Goal: Task Accomplishment & Management: Use online tool/utility

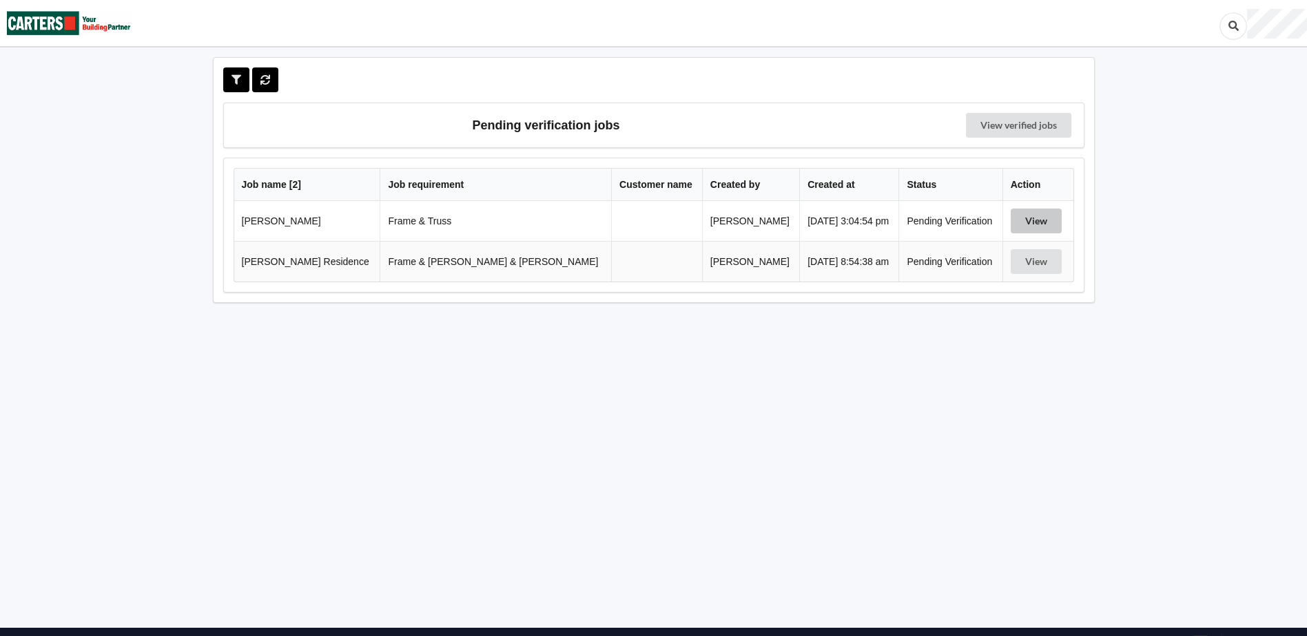
click at [1018, 218] on button "View" at bounding box center [1035, 221] width 51 height 25
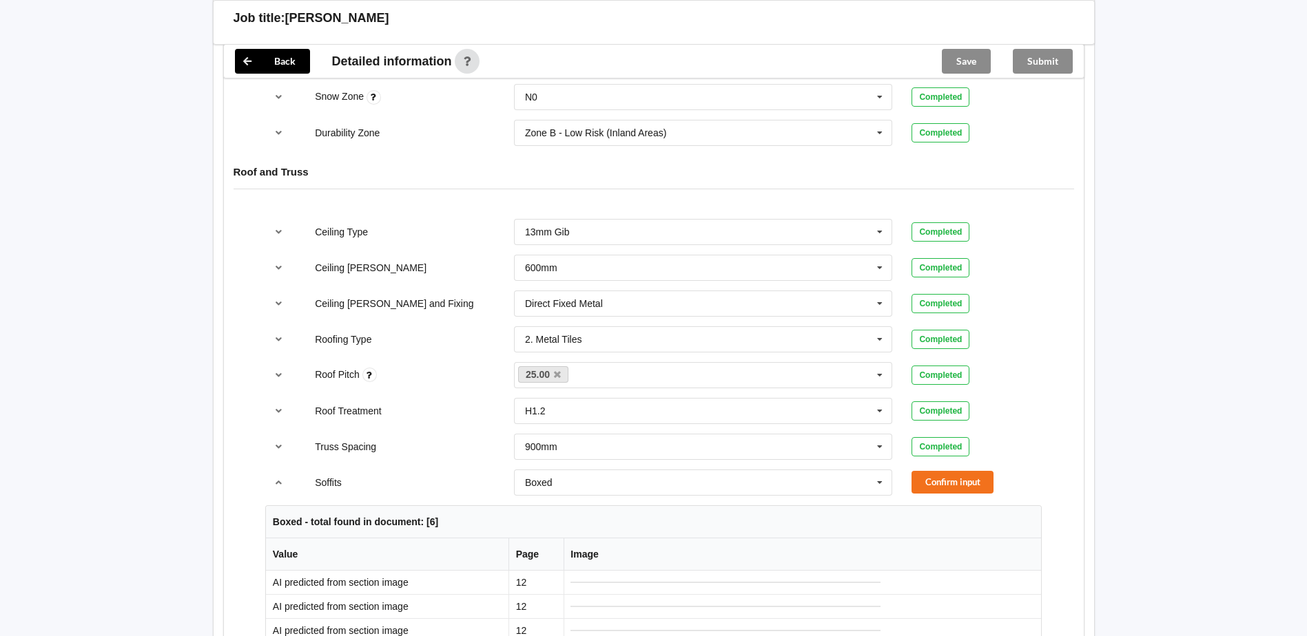
scroll to position [758, 0]
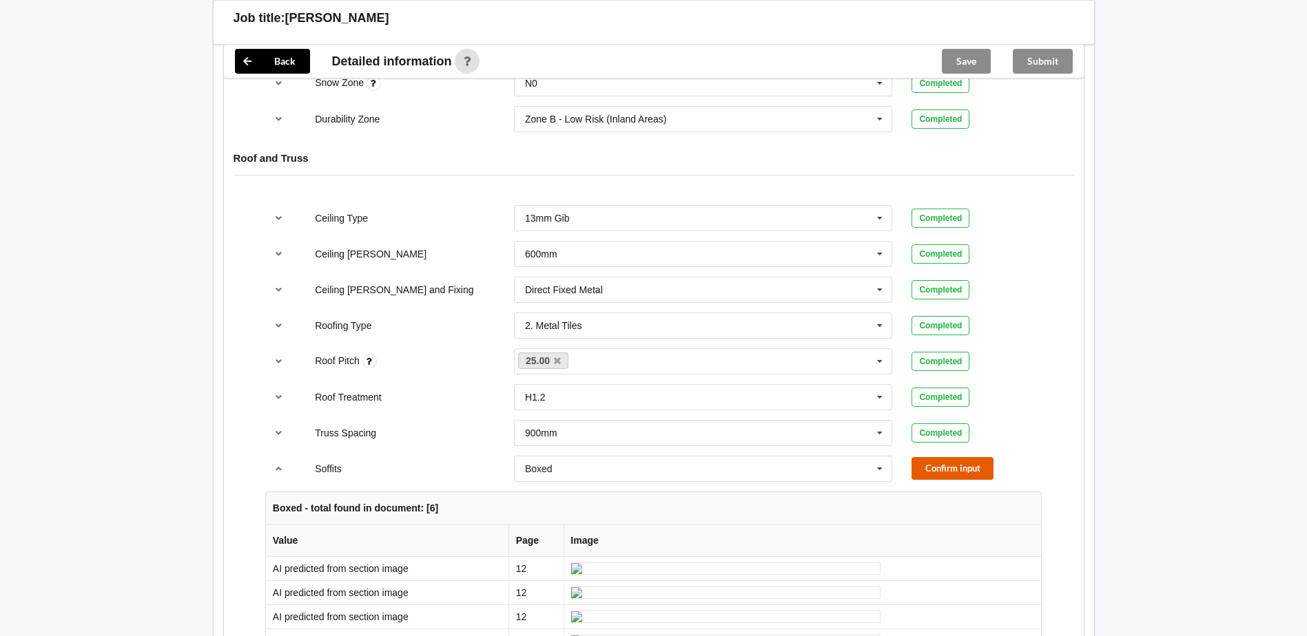
click at [981, 475] on button "Confirm input" at bounding box center [952, 468] width 82 height 23
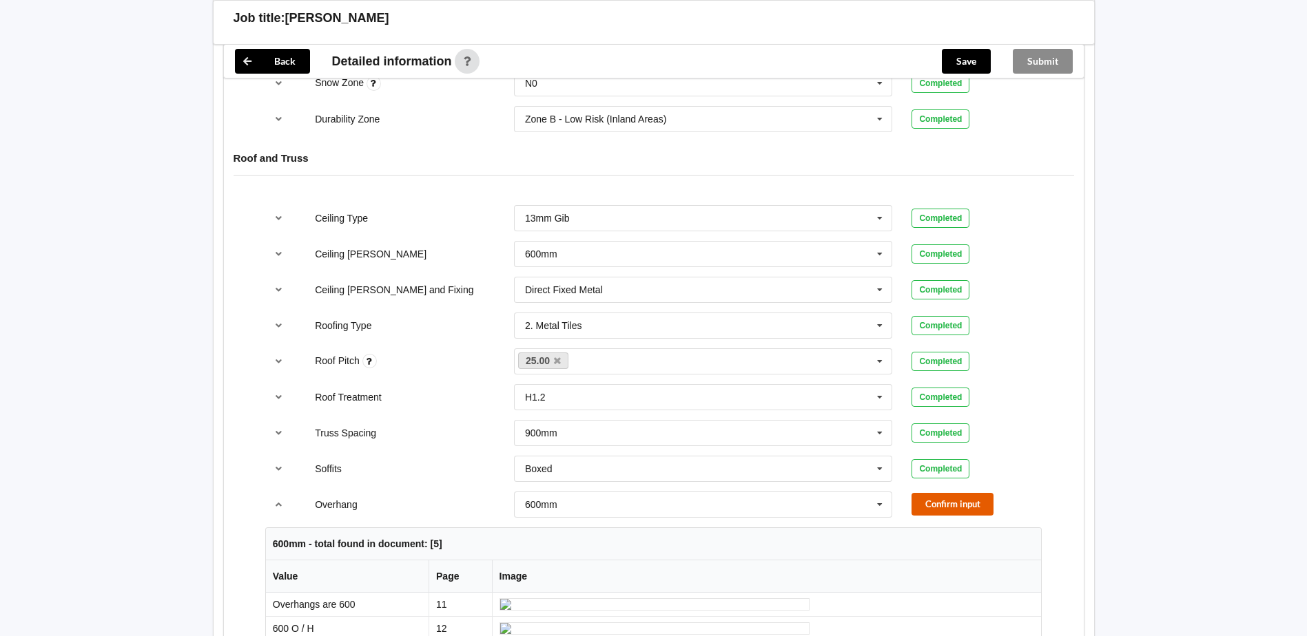
click at [956, 503] on button "Confirm input" at bounding box center [952, 504] width 82 height 23
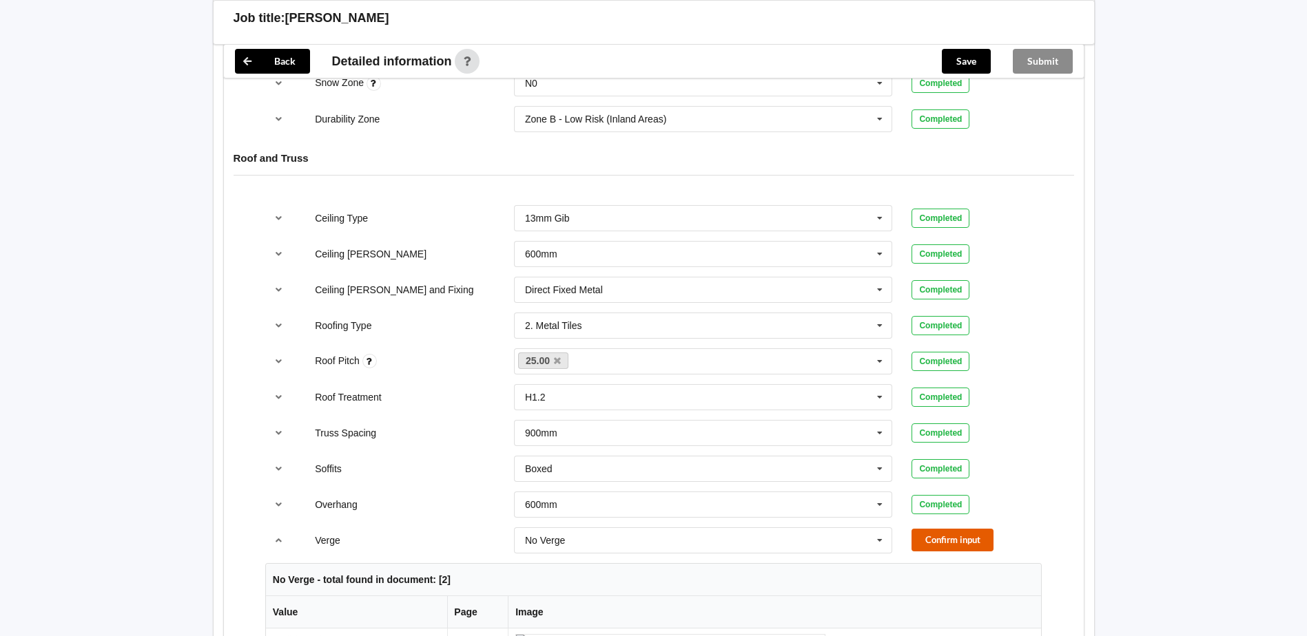
click at [944, 535] on button "Confirm input" at bounding box center [952, 540] width 82 height 23
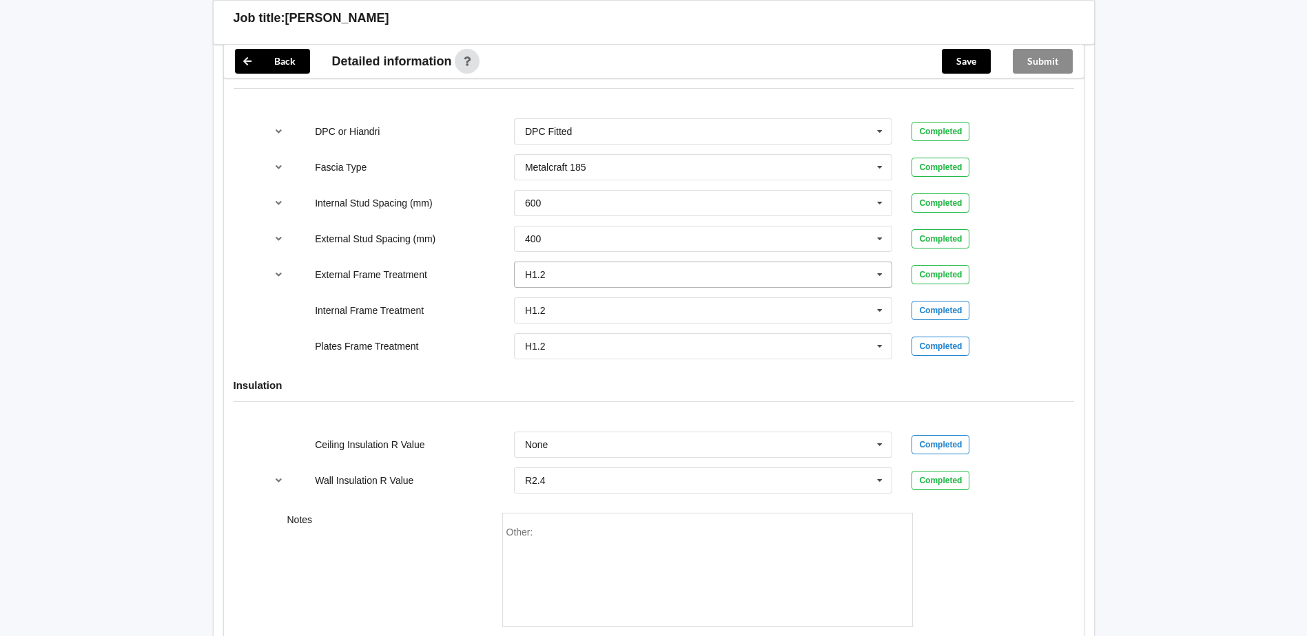
scroll to position [1446, 0]
click at [636, 446] on input "text" at bounding box center [703, 442] width 377 height 25
type input "R7.3"
click at [625, 461] on div "Add R7.3" at bounding box center [702, 467] width 377 height 25
click at [981, 442] on button "Confirm input" at bounding box center [952, 442] width 82 height 23
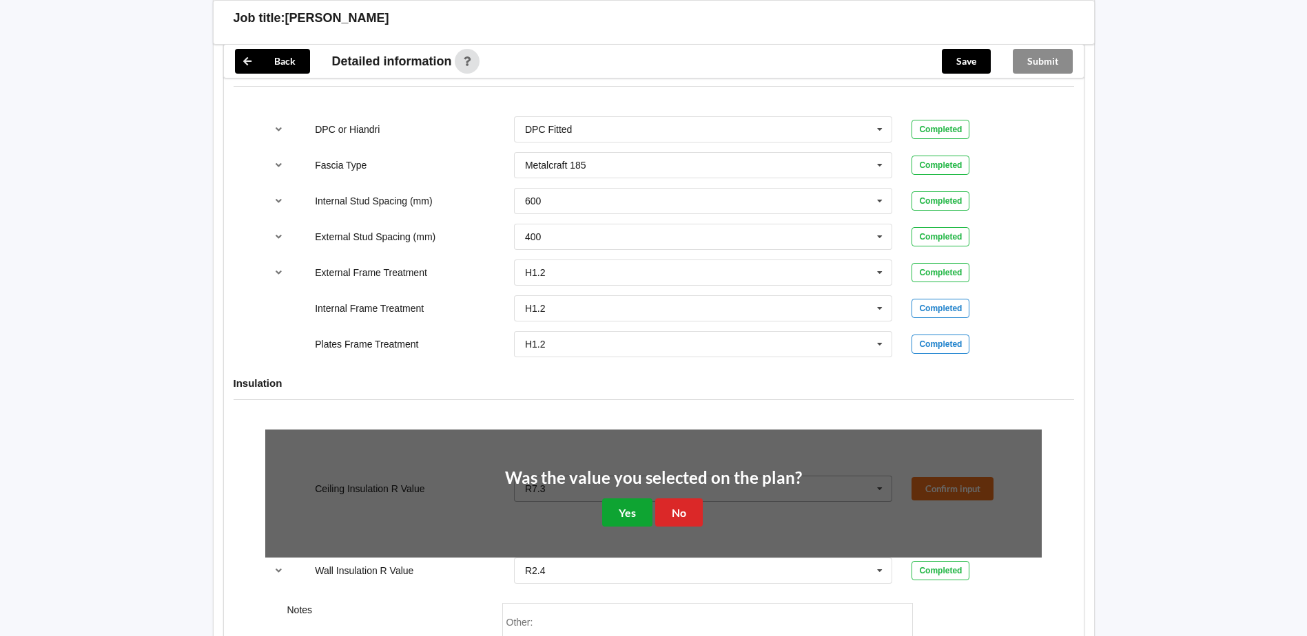
click at [629, 506] on button "Yes" at bounding box center [627, 513] width 50 height 28
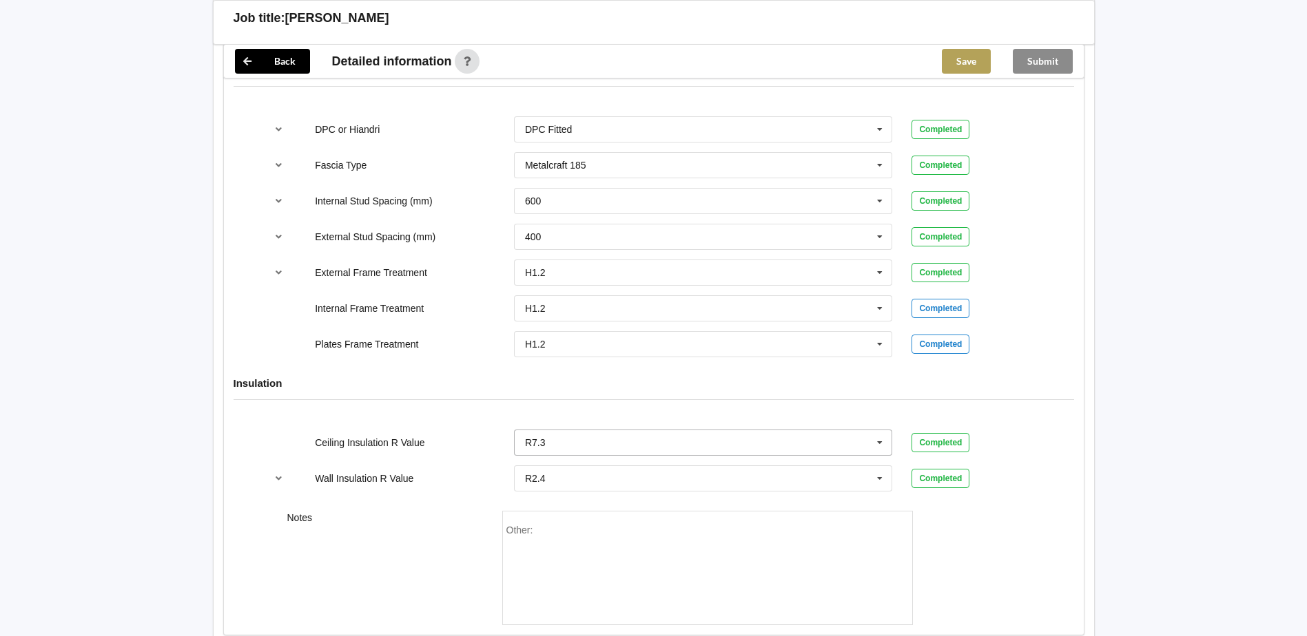
click at [968, 65] on button "Save" at bounding box center [965, 61] width 49 height 25
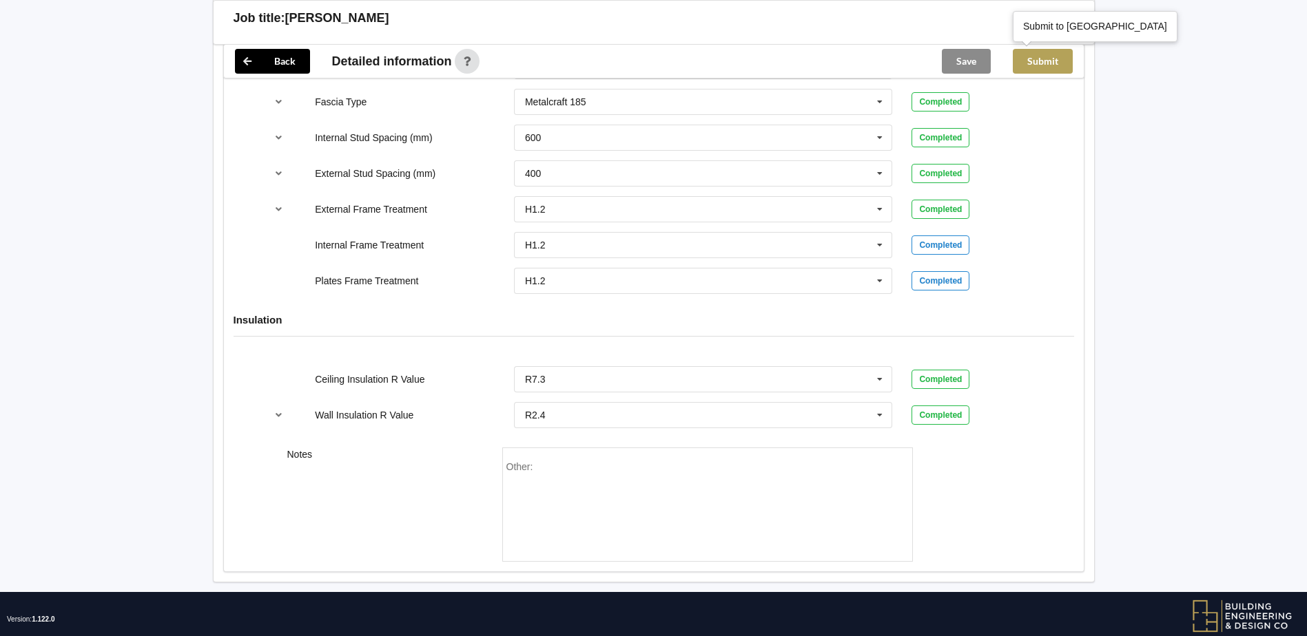
click at [1051, 62] on button "Submit" at bounding box center [1042, 61] width 60 height 25
